Goal: Information Seeking & Learning: Learn about a topic

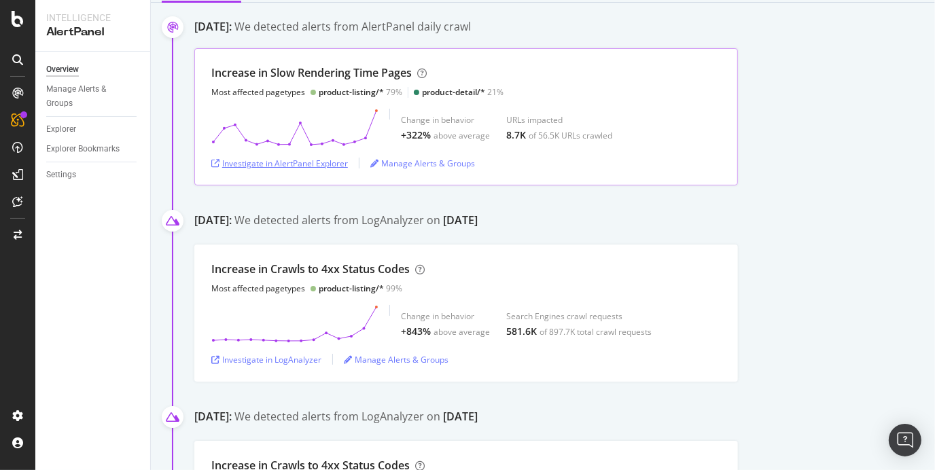
scroll to position [147, 0]
click at [302, 164] on div "Investigate in AlertPanel Explorer" at bounding box center [279, 164] width 137 height 12
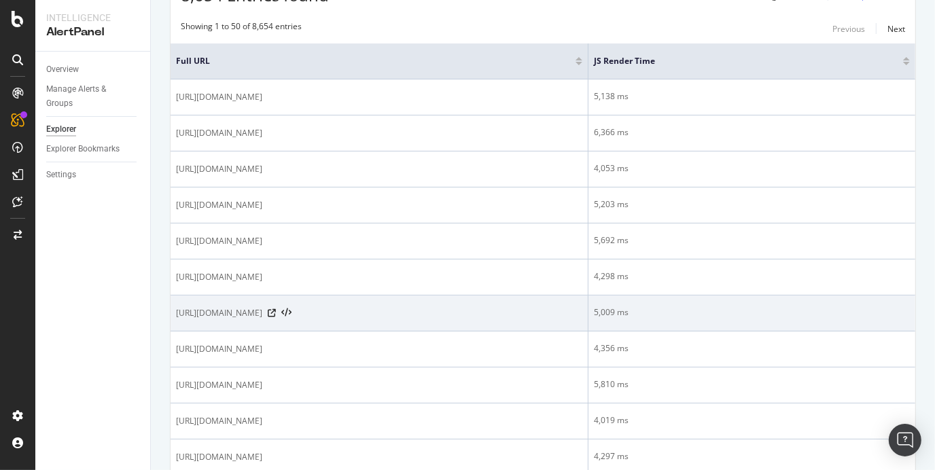
scroll to position [286, 0]
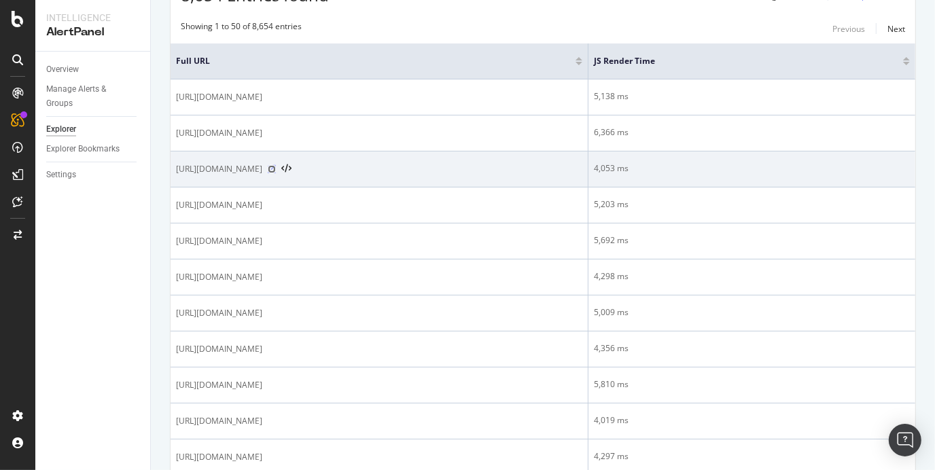
click at [276, 168] on icon at bounding box center [272, 169] width 8 height 8
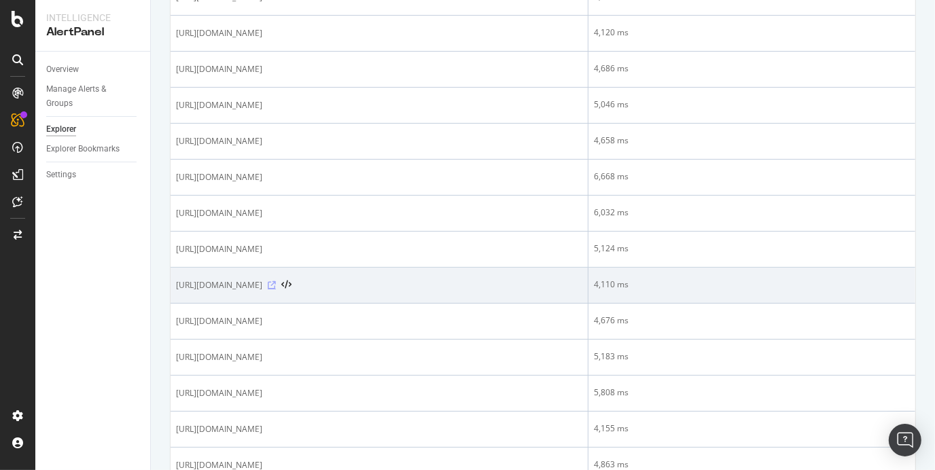
scroll to position [1647, 0]
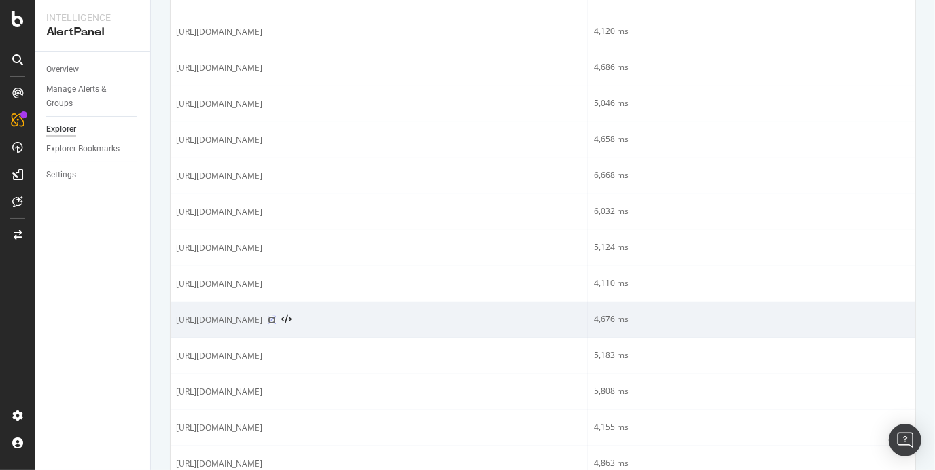
click at [276, 316] on icon at bounding box center [272, 320] width 8 height 8
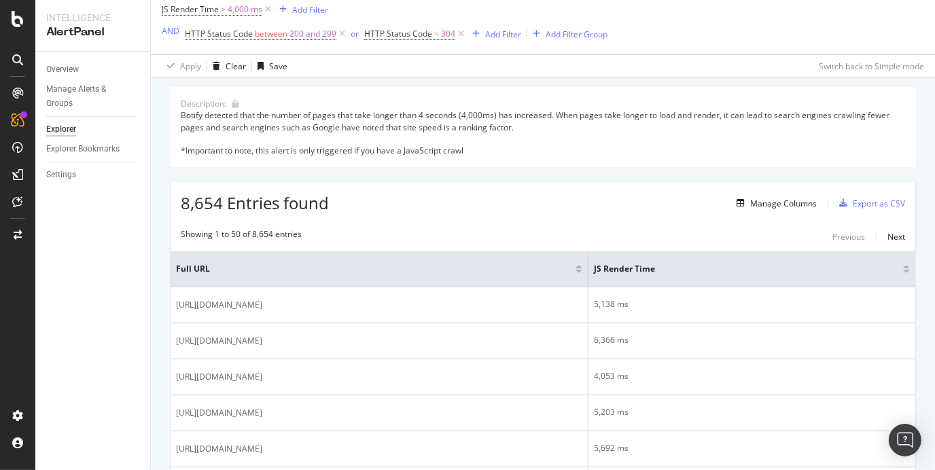
scroll to position [67, 0]
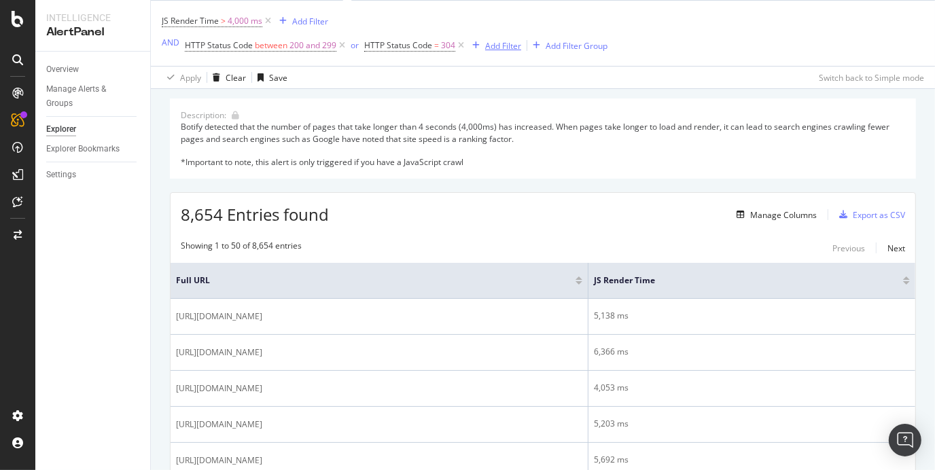
click at [488, 50] on div "Add Filter" at bounding box center [503, 46] width 36 height 12
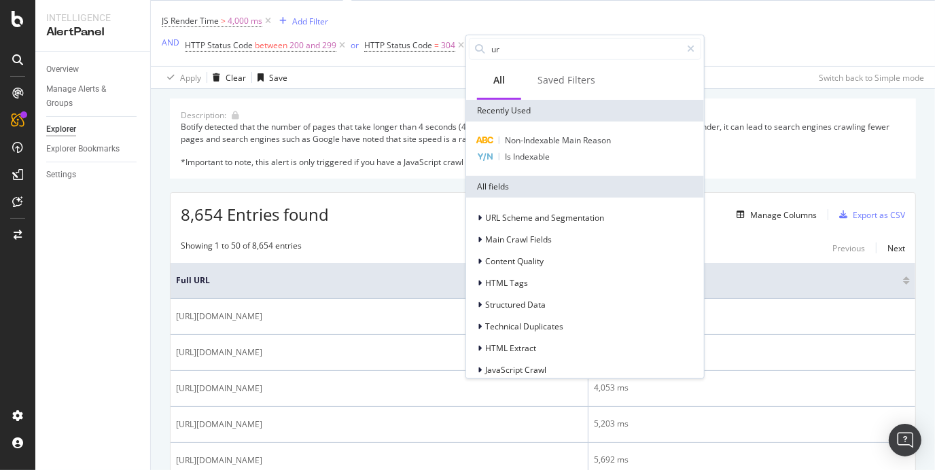
type input "url"
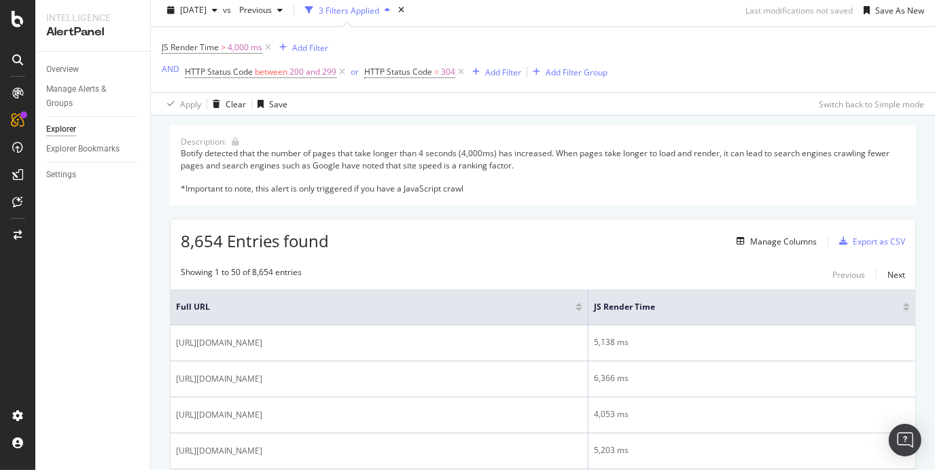
scroll to position [0, 0]
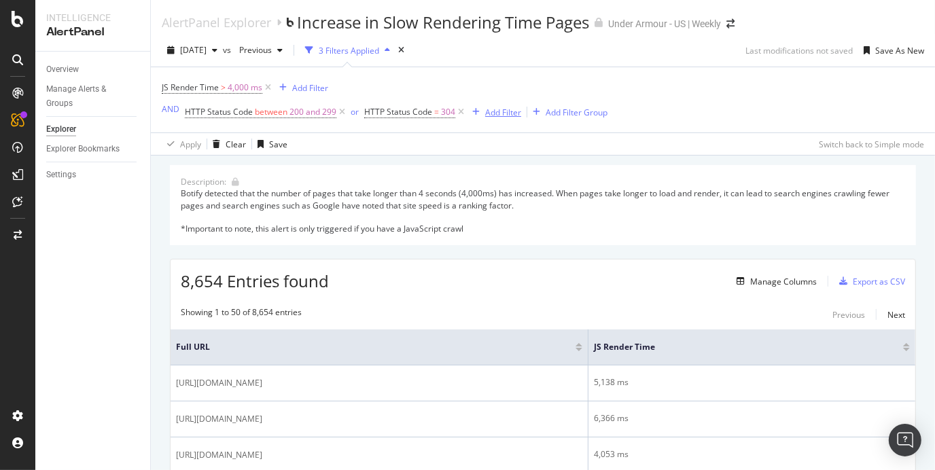
click at [507, 115] on div "Add Filter" at bounding box center [503, 113] width 36 height 12
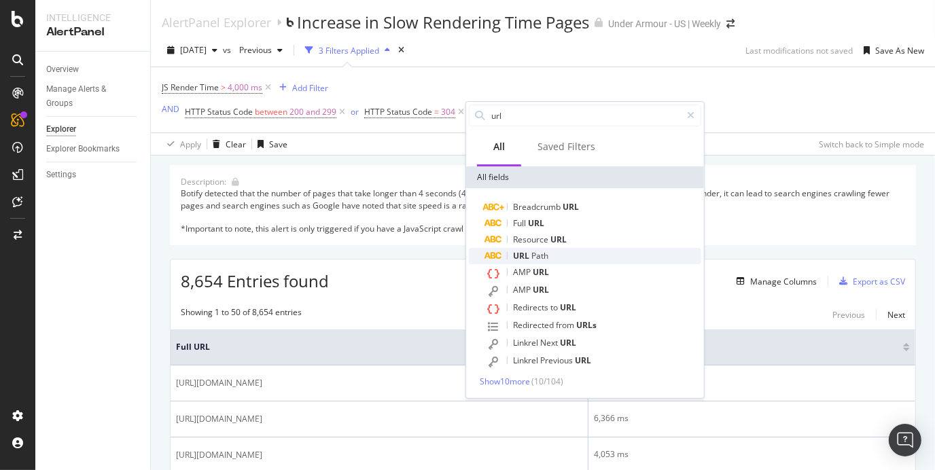
click at [530, 257] on span "URL" at bounding box center [522, 256] width 18 height 12
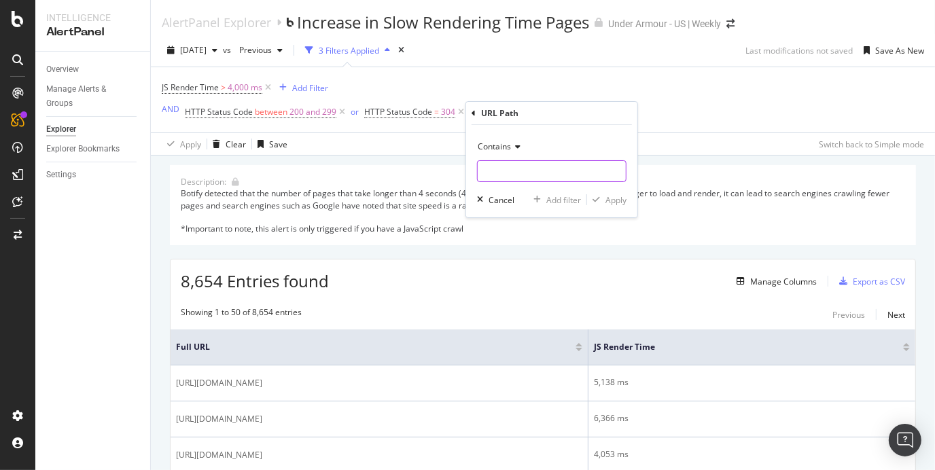
click at [523, 173] on input "text" at bounding box center [552, 171] width 148 height 22
type input "accessories"
click at [624, 197] on div "Apply" at bounding box center [615, 200] width 21 height 12
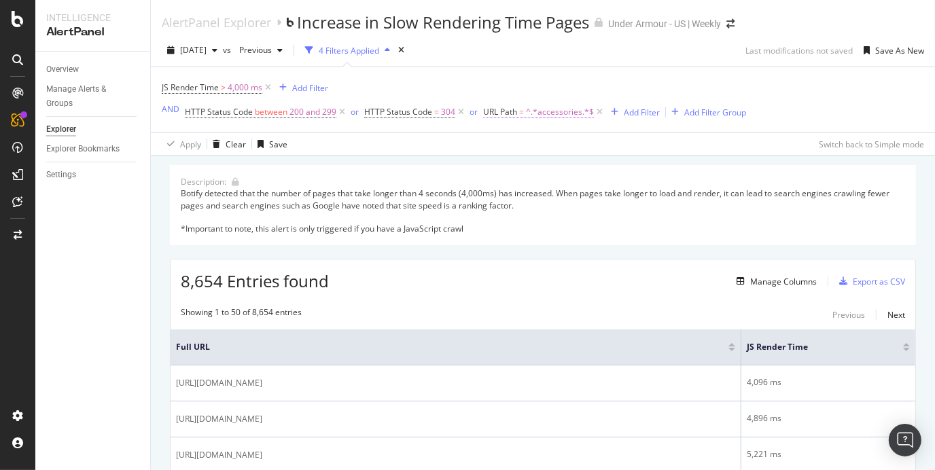
click at [588, 118] on span "^.*accessories.*$" at bounding box center [560, 112] width 68 height 19
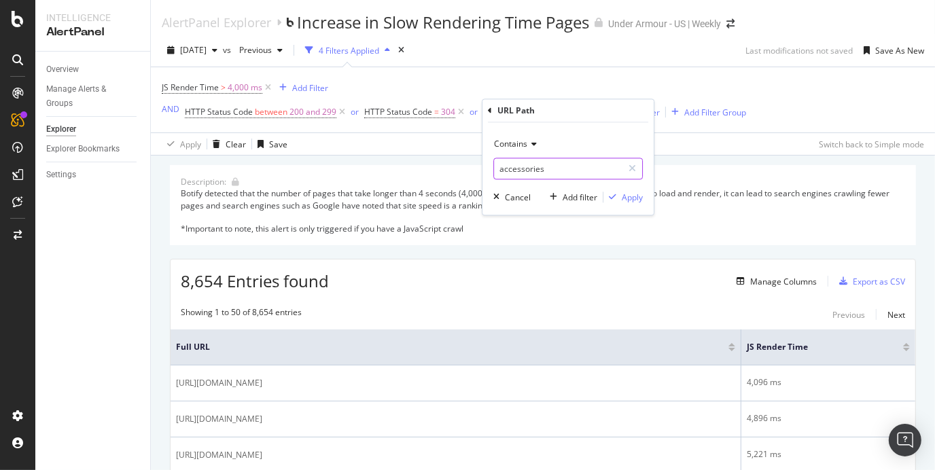
click at [586, 159] on input "accessories" at bounding box center [558, 169] width 128 height 22
click at [568, 166] on input "/accessories" at bounding box center [558, 169] width 128 height 22
type input "/accessories/"
click at [632, 192] on div "Apply" at bounding box center [632, 198] width 21 height 12
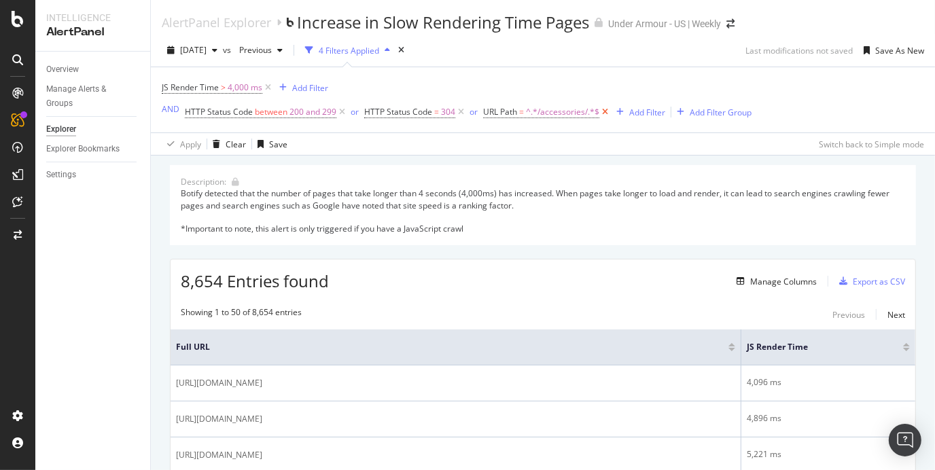
click at [602, 115] on icon at bounding box center [605, 112] width 12 height 14
click at [312, 89] on div "Add Filter" at bounding box center [310, 88] width 36 height 12
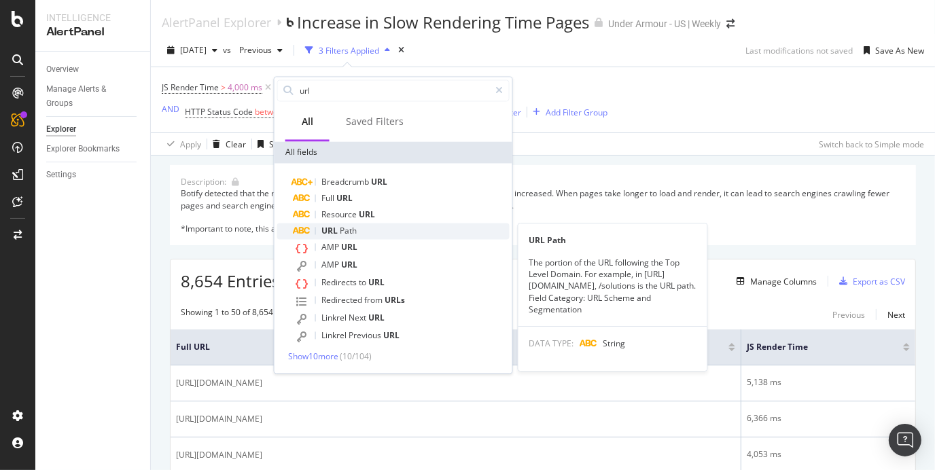
click at [355, 226] on span "Path" at bounding box center [348, 231] width 17 height 12
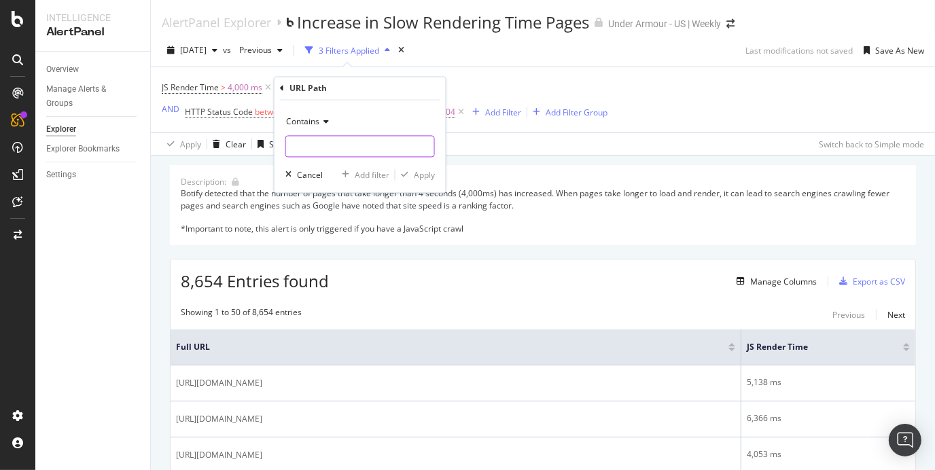
click at [350, 151] on input "text" at bounding box center [360, 147] width 148 height 22
type input "/accessories/"
click at [429, 172] on div "Apply" at bounding box center [424, 175] width 21 height 12
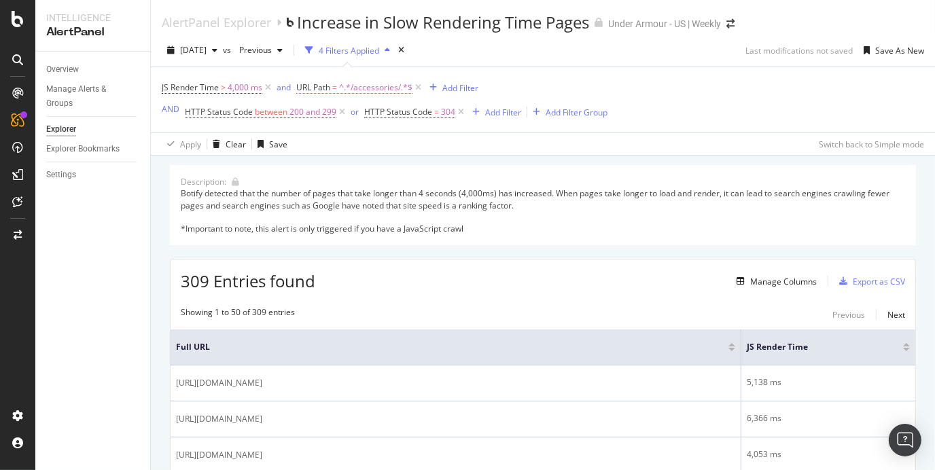
click at [383, 82] on span "^.*/accessories/.*$" at bounding box center [375, 87] width 73 height 19
click at [327, 117] on span "Contains" at bounding box center [324, 119] width 33 height 12
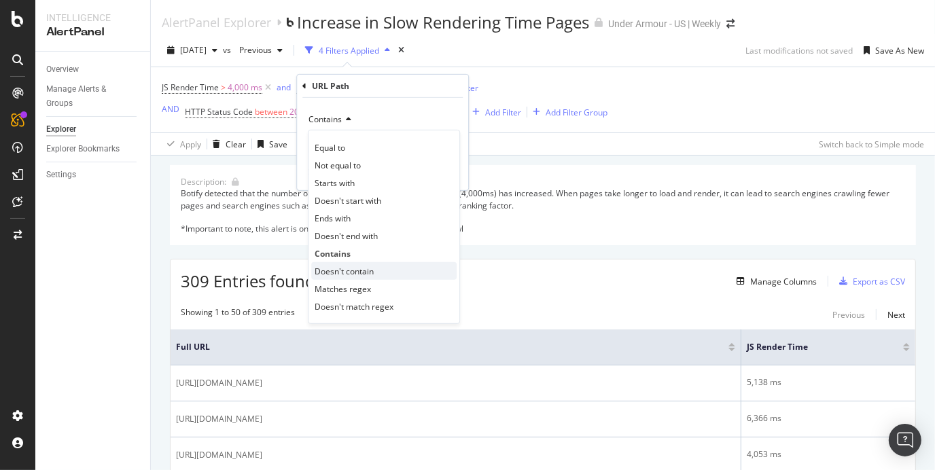
click at [334, 265] on span "Doesn't contain" at bounding box center [344, 271] width 59 height 12
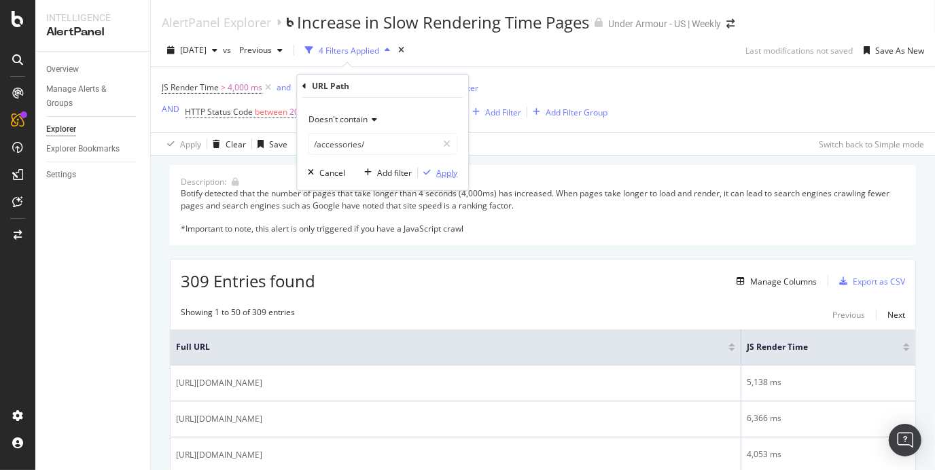
click at [445, 175] on div "Apply" at bounding box center [446, 172] width 21 height 12
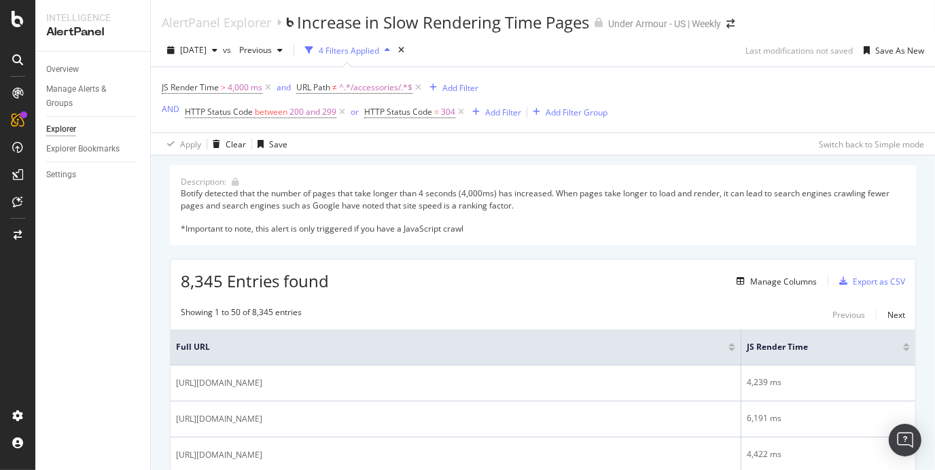
click at [431, 199] on div "Botify detected that the number of pages that take longer than 4 seconds (4,000…" at bounding box center [543, 210] width 724 height 47
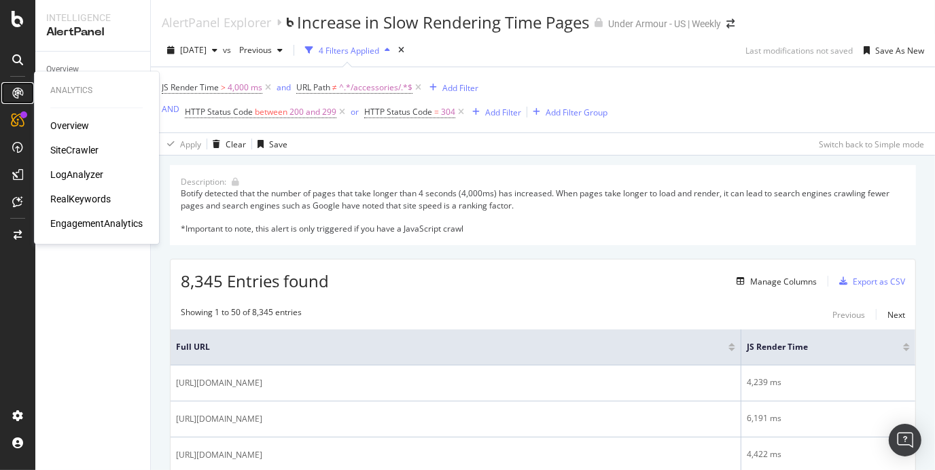
click at [18, 96] on icon at bounding box center [17, 93] width 11 height 11
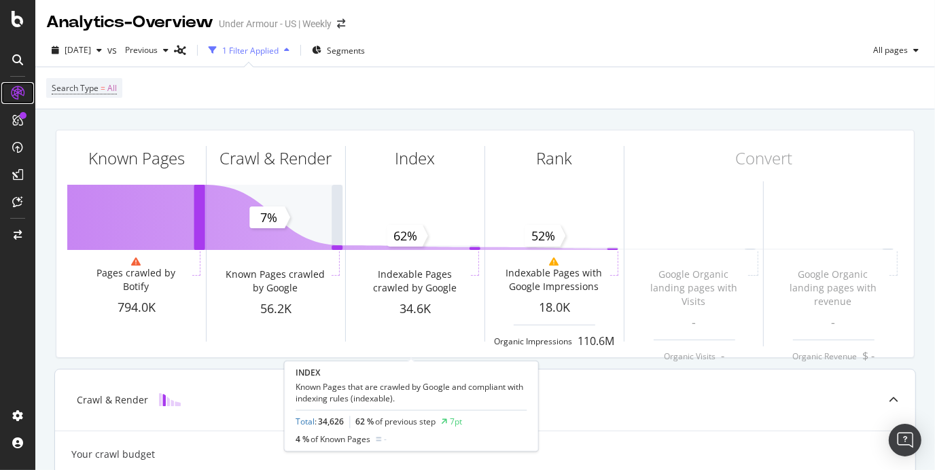
scroll to position [1, 0]
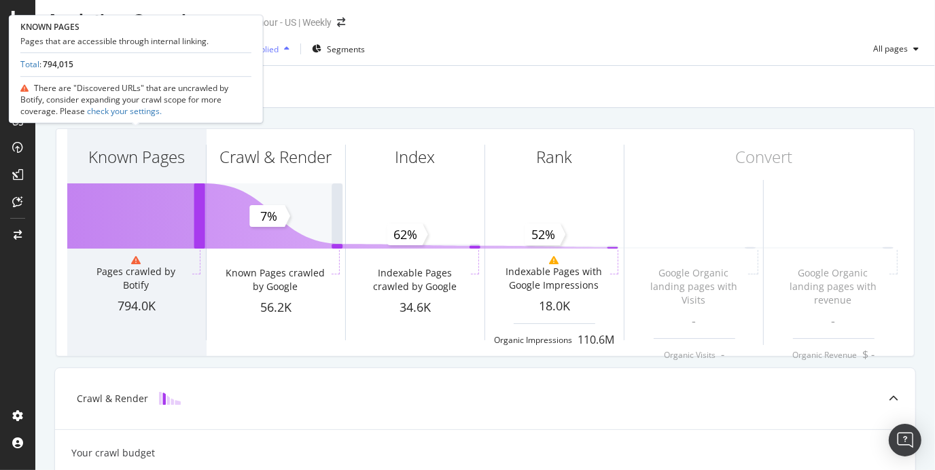
click at [122, 310] on div "Known Pages Pages crawled by Botify 794.0K" at bounding box center [136, 242] width 139 height 227
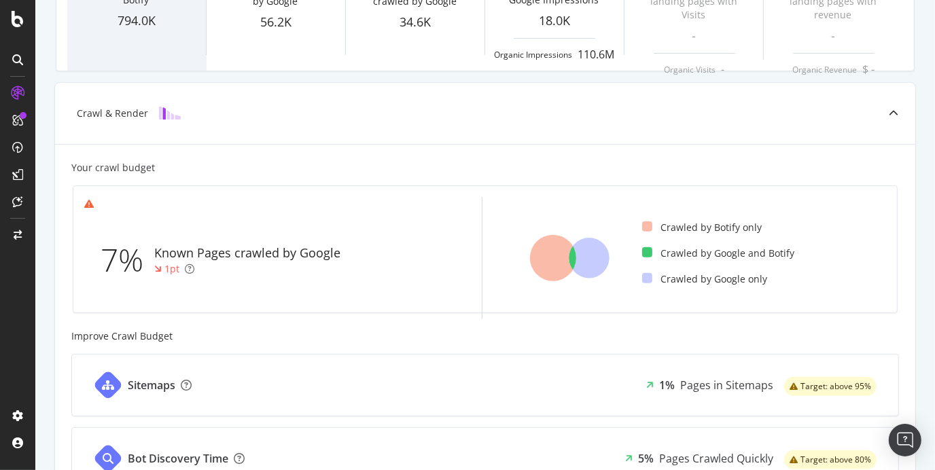
scroll to position [314, 0]
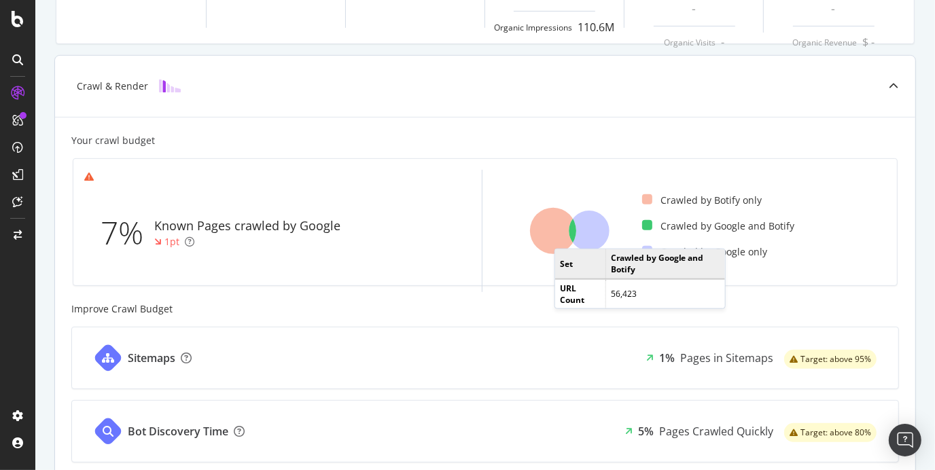
click at [567, 234] on icon at bounding box center [553, 231] width 46 height 46
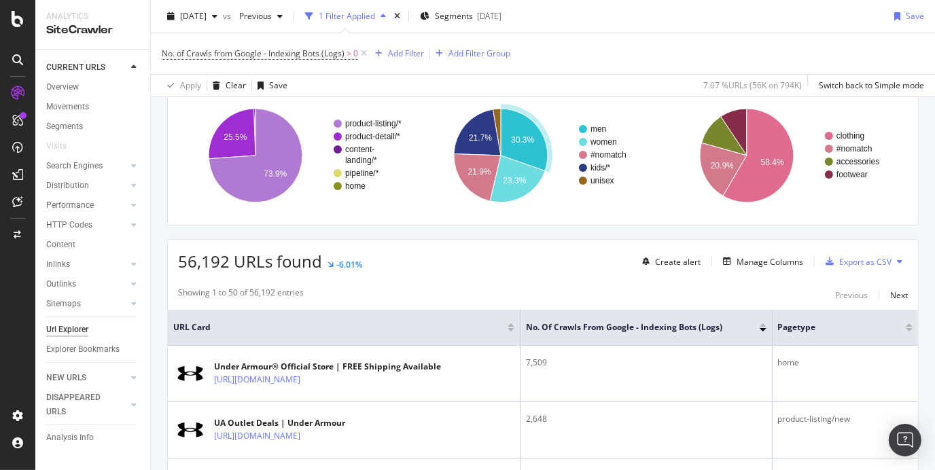
scroll to position [101, 0]
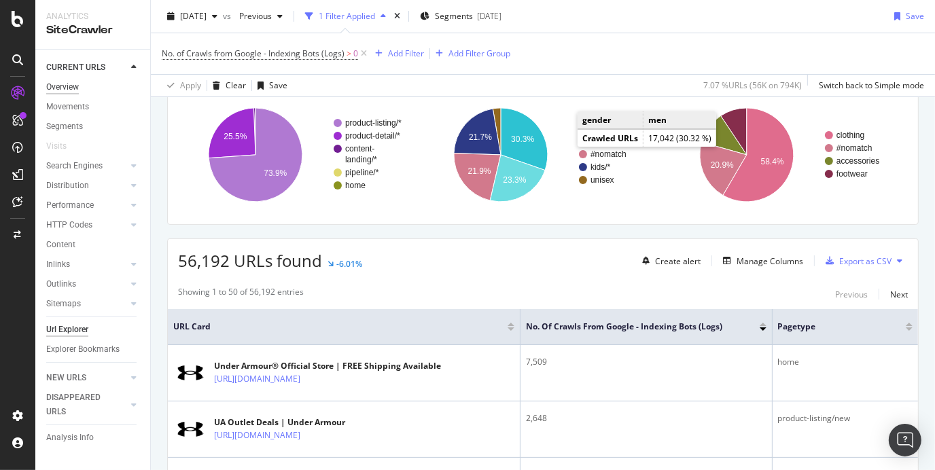
click at [62, 92] on div "Overview" at bounding box center [62, 87] width 33 height 14
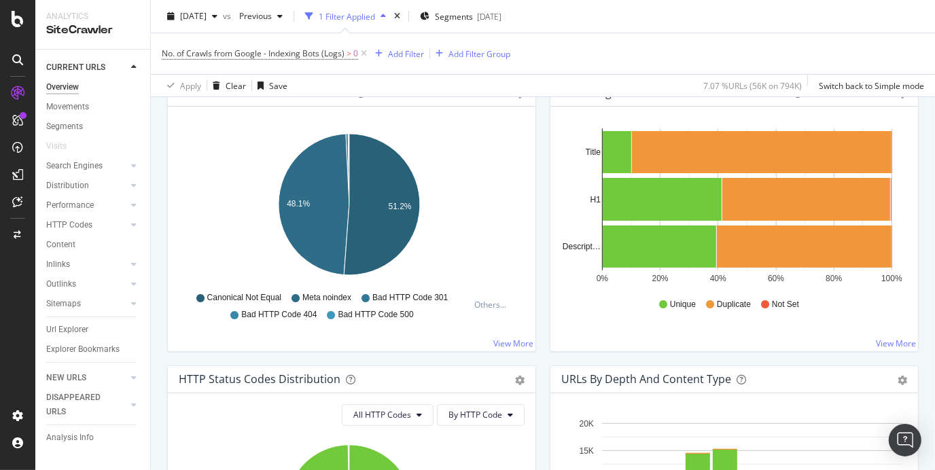
scroll to position [477, 0]
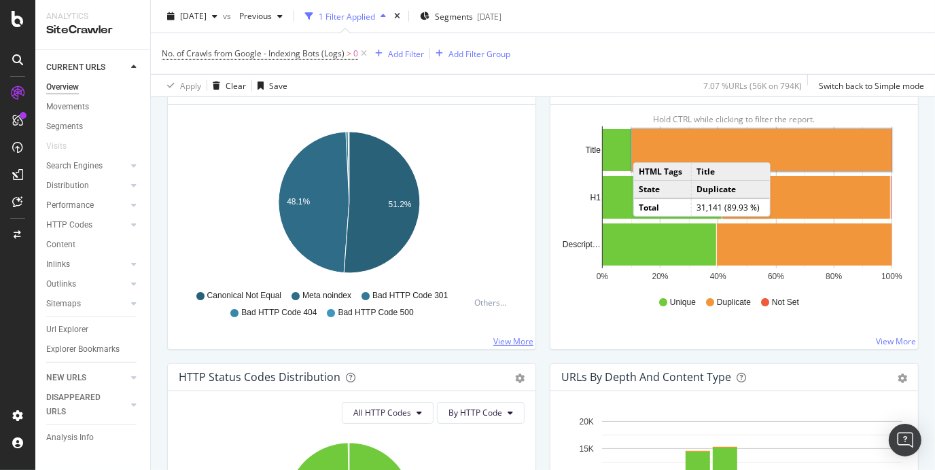
click at [512, 340] on link "View More" at bounding box center [513, 342] width 40 height 12
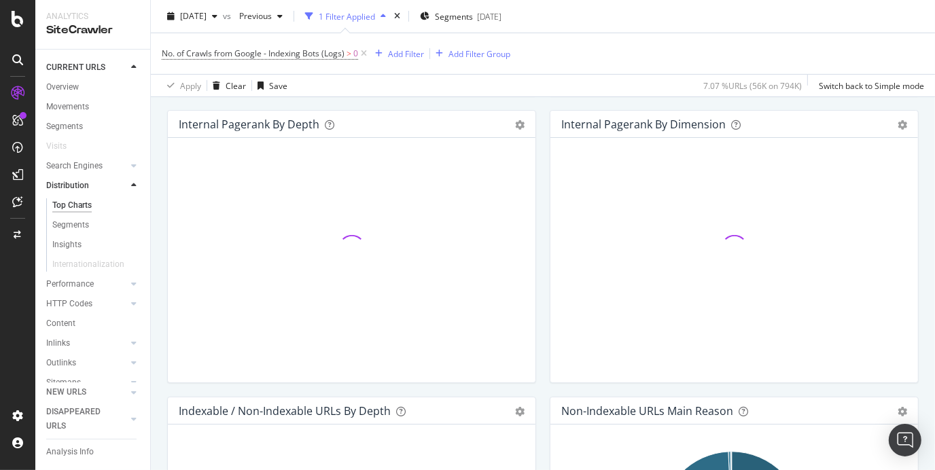
scroll to position [348, 0]
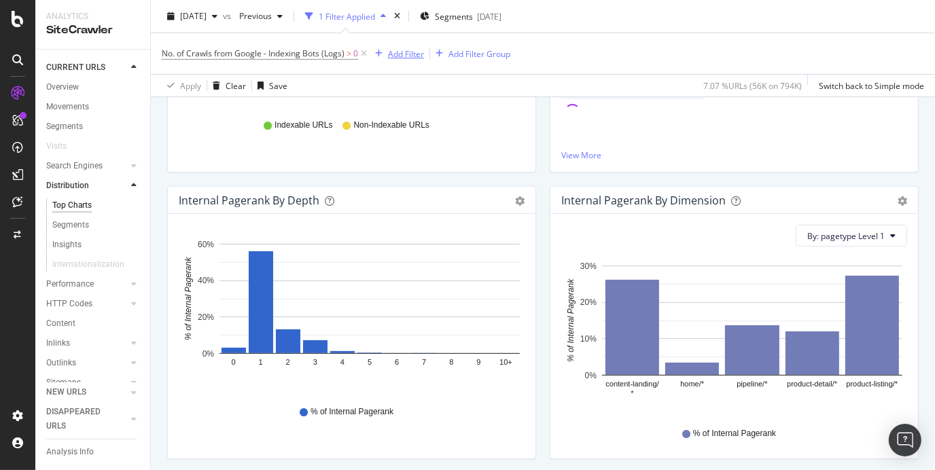
click at [408, 54] on div "Add Filter" at bounding box center [406, 54] width 36 height 12
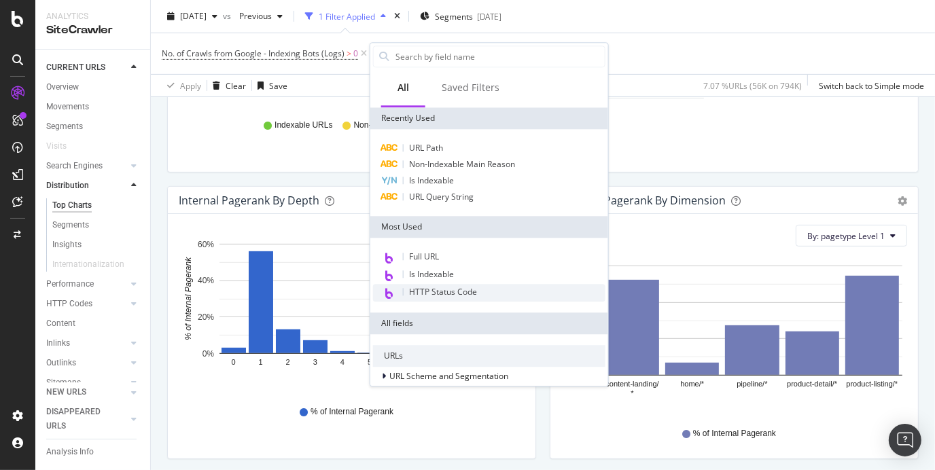
click at [468, 286] on span "HTTP Status Code" at bounding box center [443, 292] width 68 height 12
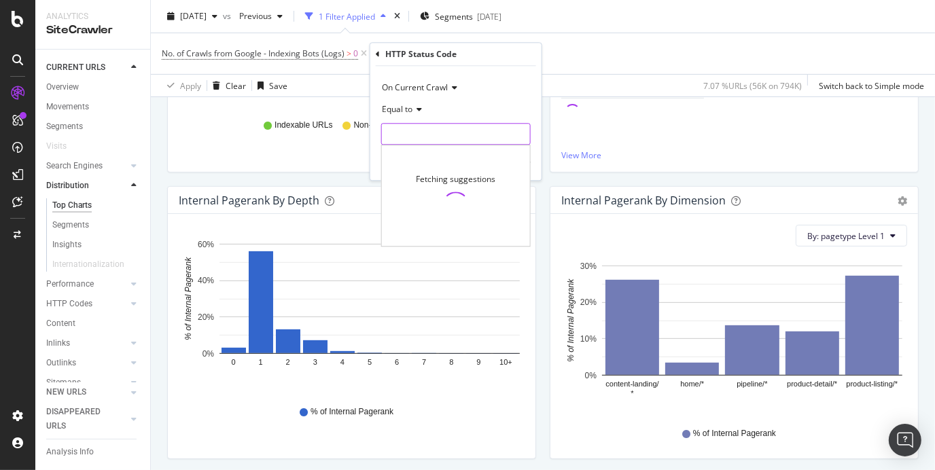
click at [435, 130] on input "number" at bounding box center [455, 134] width 149 height 22
type input "404"
click at [514, 164] on div "Apply" at bounding box center [519, 163] width 21 height 12
